Goal: Navigation & Orientation: Find specific page/section

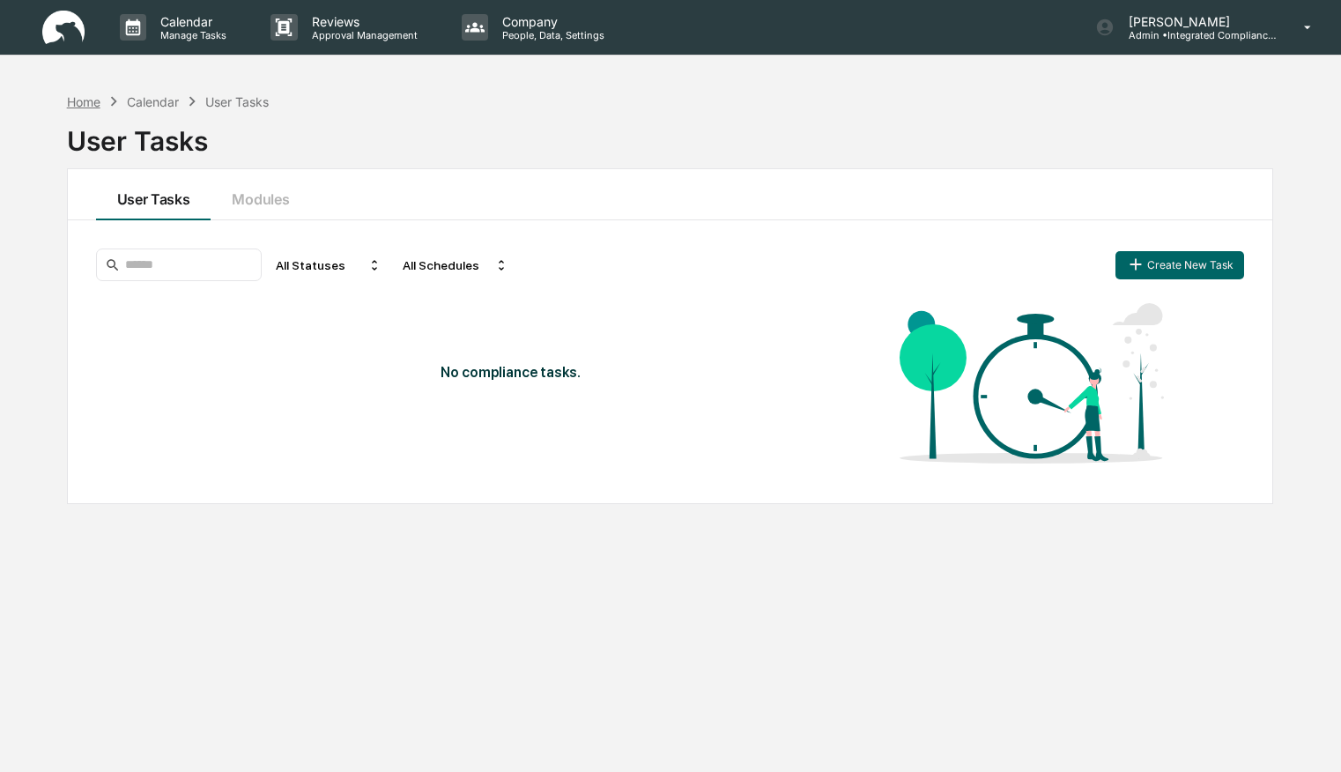
click at [88, 100] on div "Home" at bounding box center [83, 101] width 33 height 15
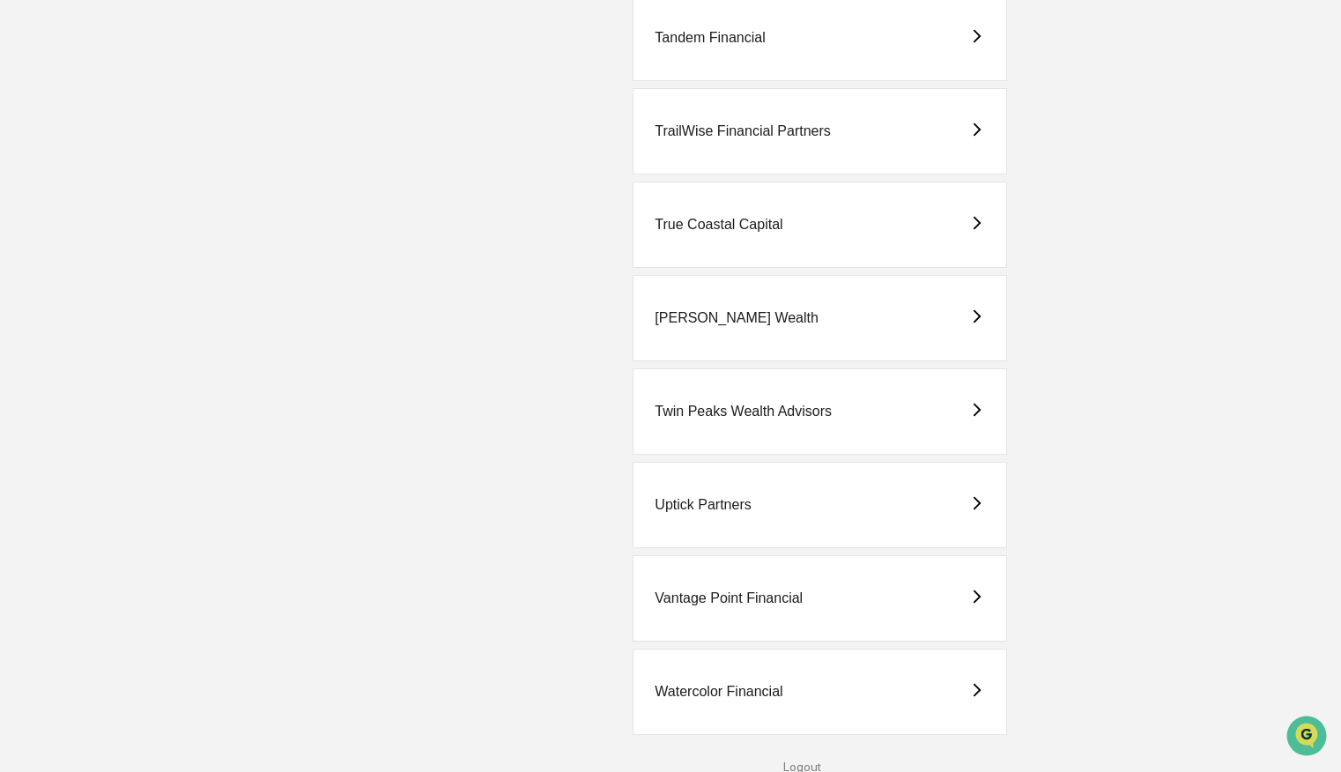
scroll to position [5016, 0]
click at [724, 590] on div "Vantage Point Financial" at bounding box center [729, 597] width 148 height 16
